Goal: Task Accomplishment & Management: Complete application form

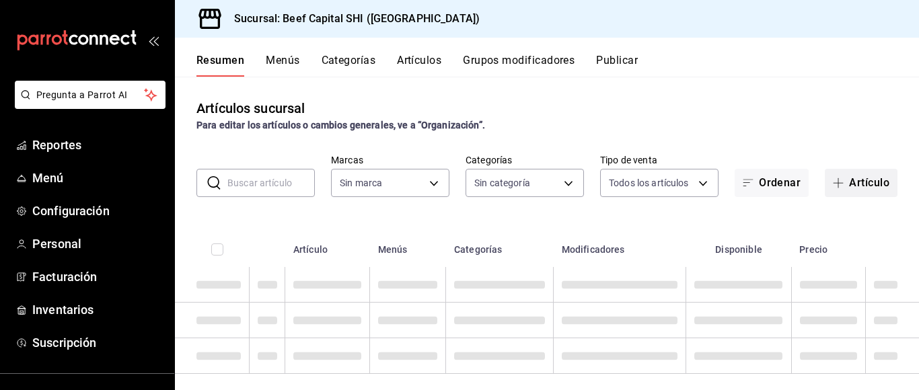
click at [833, 179] on icon "button" at bounding box center [838, 183] width 11 height 11
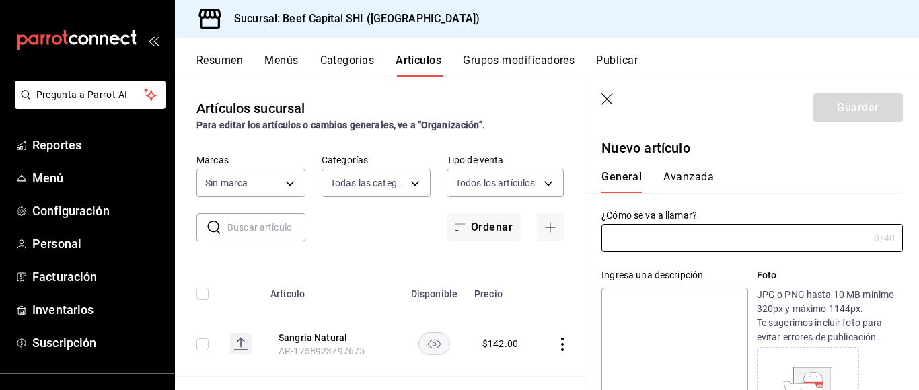
type input "8e149e92-2e81-41b7-bb06-f216bda6e039,230c4a31-dbb7-4585-b22f-1c5c36cb302b,19d1c…"
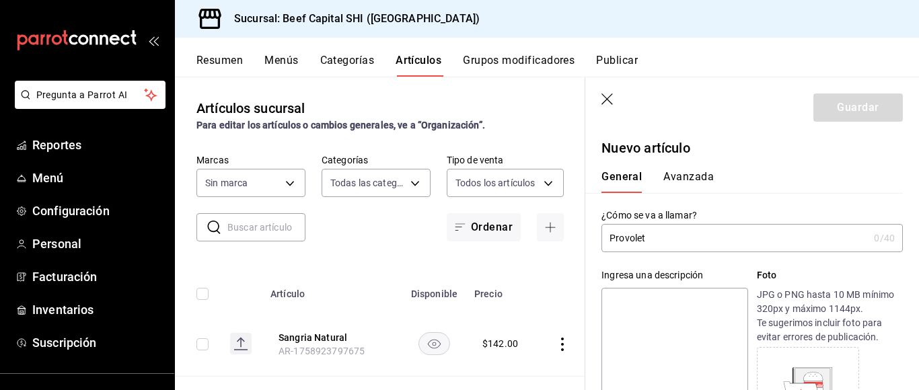
type input "Provoleta"
type input "605647f7-5ddc-403a-84da-aa3c8a25865f"
type input "AR-1758998651139"
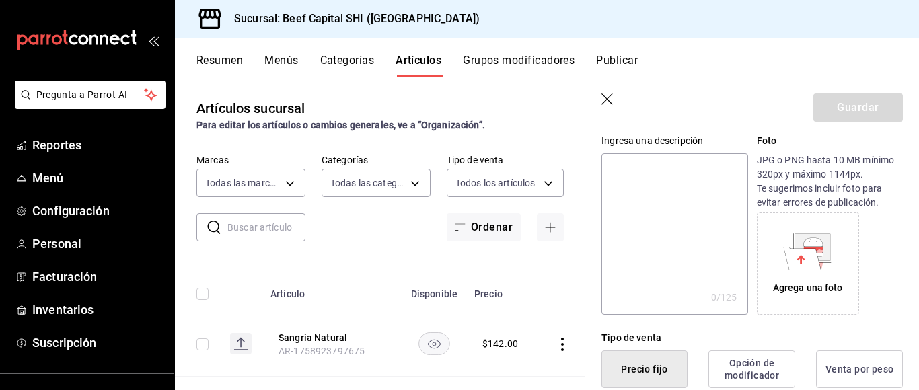
scroll to position [190, 0]
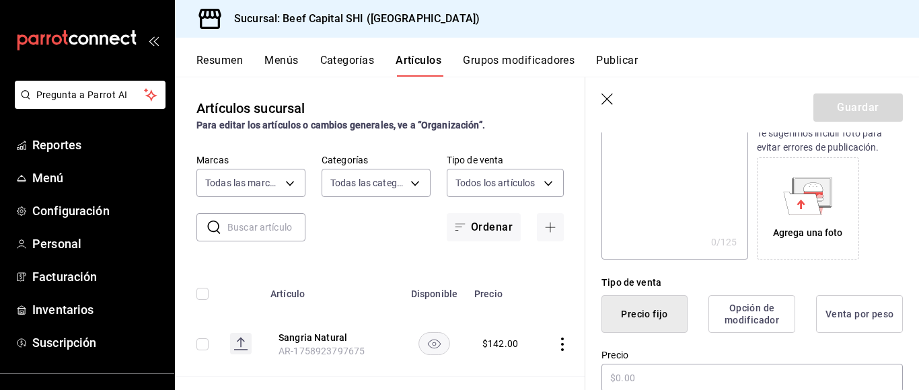
type input "Provoleta"
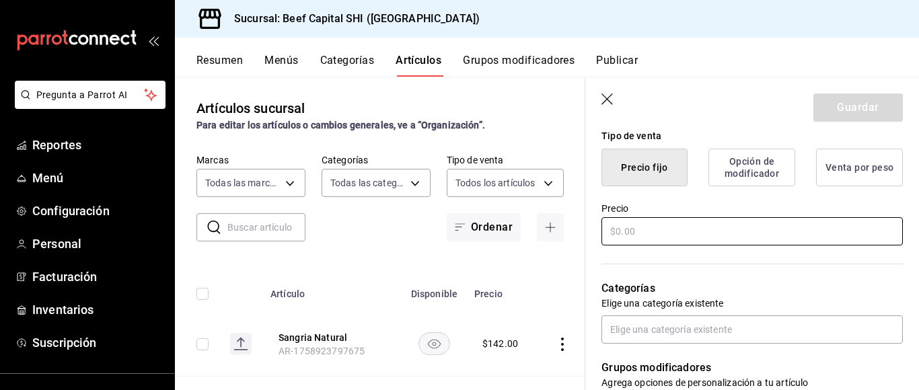
click at [651, 229] on input "text" at bounding box center [751, 231] width 301 height 28
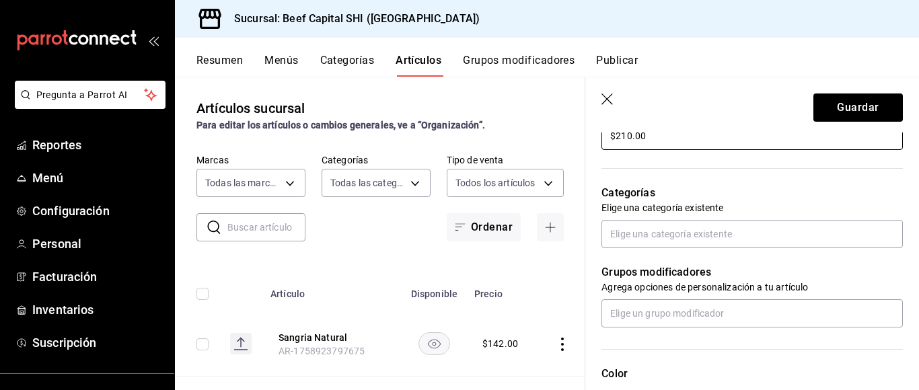
scroll to position [471, 0]
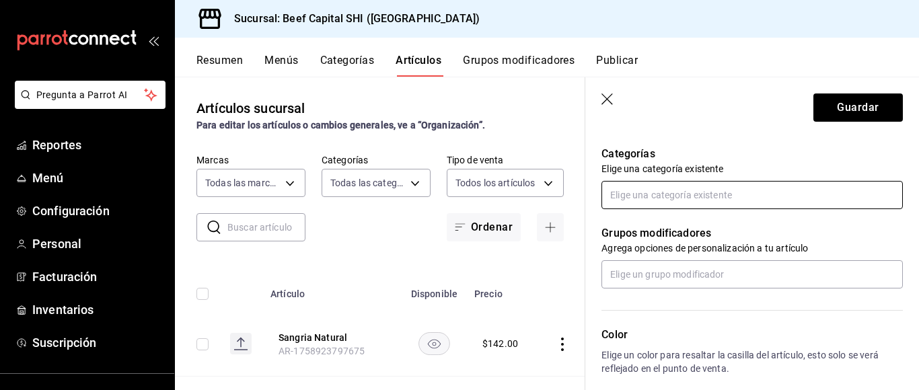
type input "$210.00"
click at [665, 192] on input "text" at bounding box center [751, 195] width 301 height 28
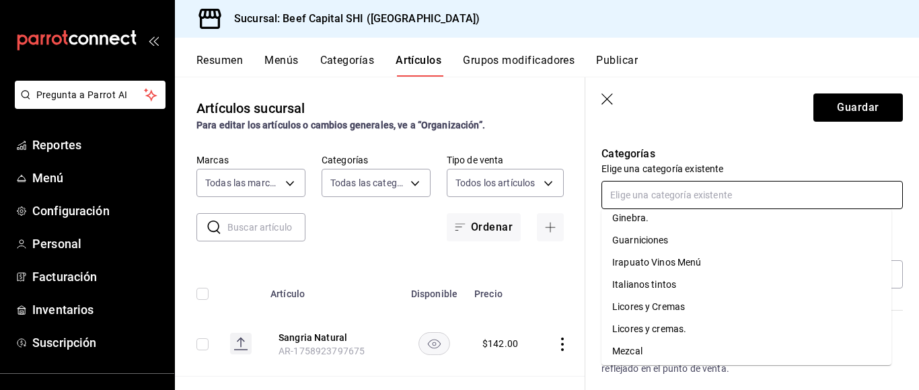
scroll to position [807, 0]
click at [647, 344] on li "Plataformas" at bounding box center [746, 351] width 290 height 22
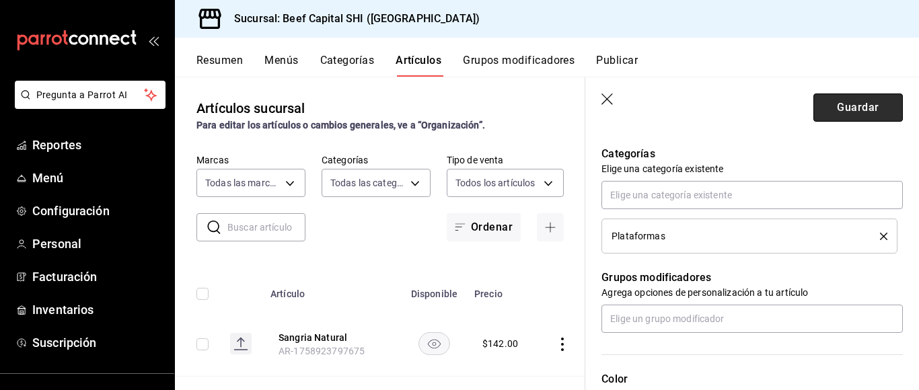
click at [840, 101] on button "Guardar" at bounding box center [857, 108] width 89 height 28
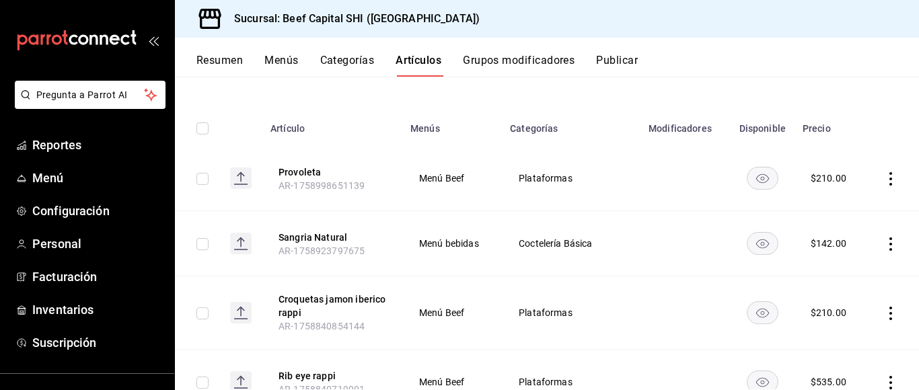
scroll to position [202, 0]
